Goal: Information Seeking & Learning: Learn about a topic

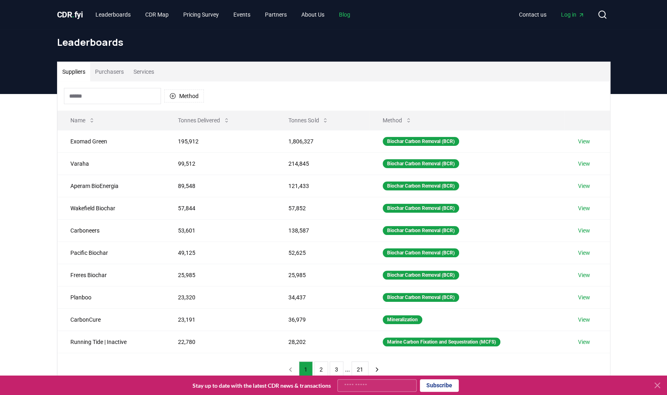
click at [350, 13] on link "Blog" at bounding box center [345, 14] width 24 height 15
click at [355, 13] on link "Blog" at bounding box center [345, 14] width 24 height 15
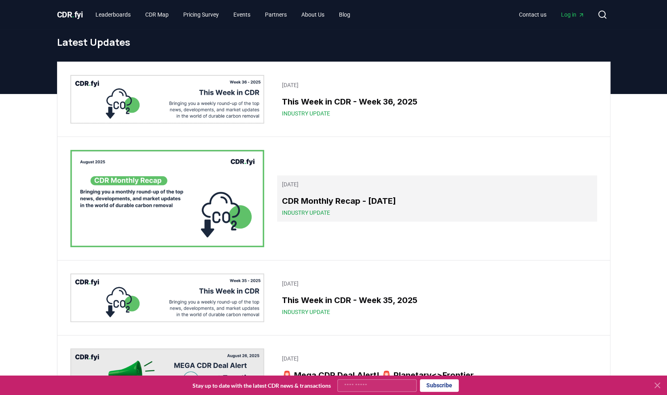
click at [313, 199] on h3 "CDR Monthly Recap - [DATE]" at bounding box center [437, 201] width 310 height 12
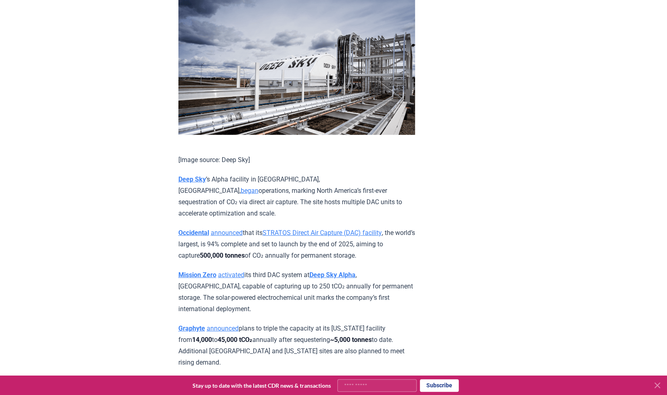
scroll to position [1445, 0]
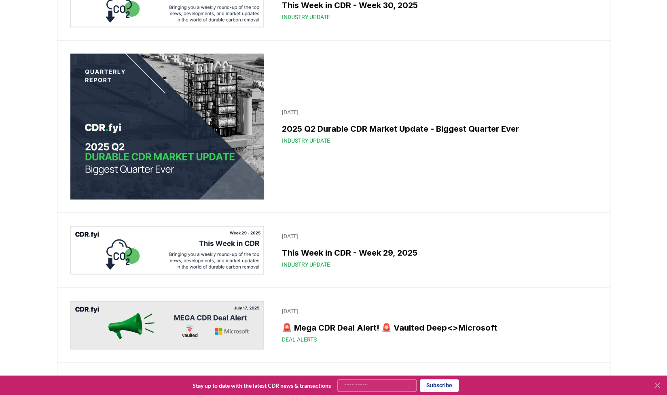
scroll to position [809, 0]
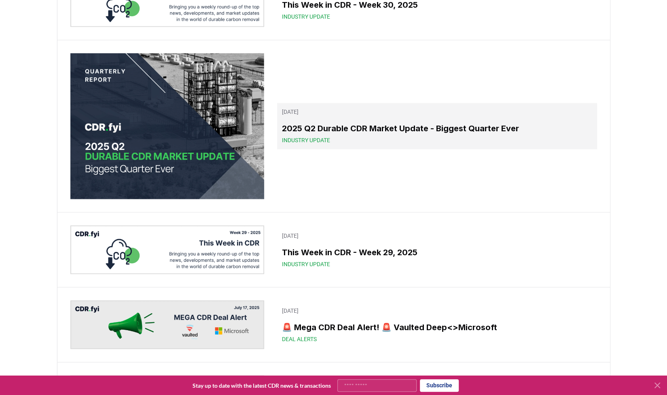
click at [329, 134] on h3 "2025 Q2 Durable CDR Market Update - Biggest Quarter Ever" at bounding box center [437, 128] width 310 height 12
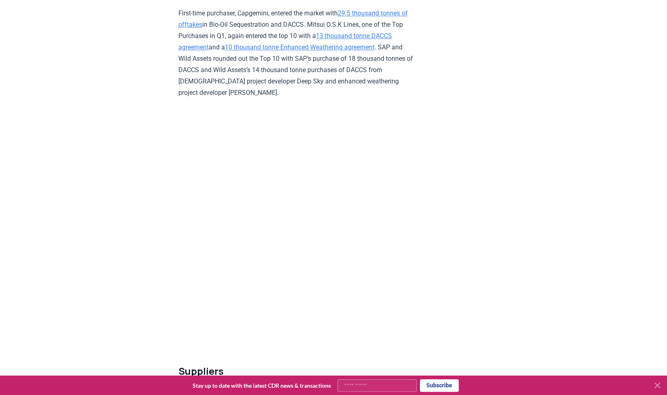
scroll to position [2397, 0]
